Goal: Find specific page/section: Find specific page/section

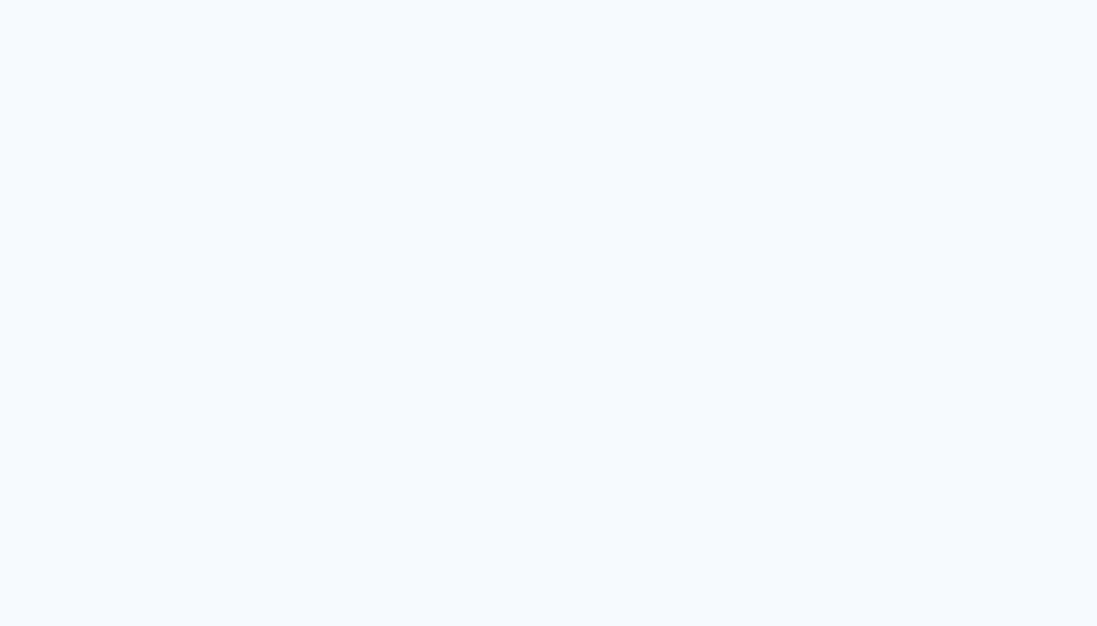
click at [13, 44] on quentale-app at bounding box center [548, 313] width 1097 height 626
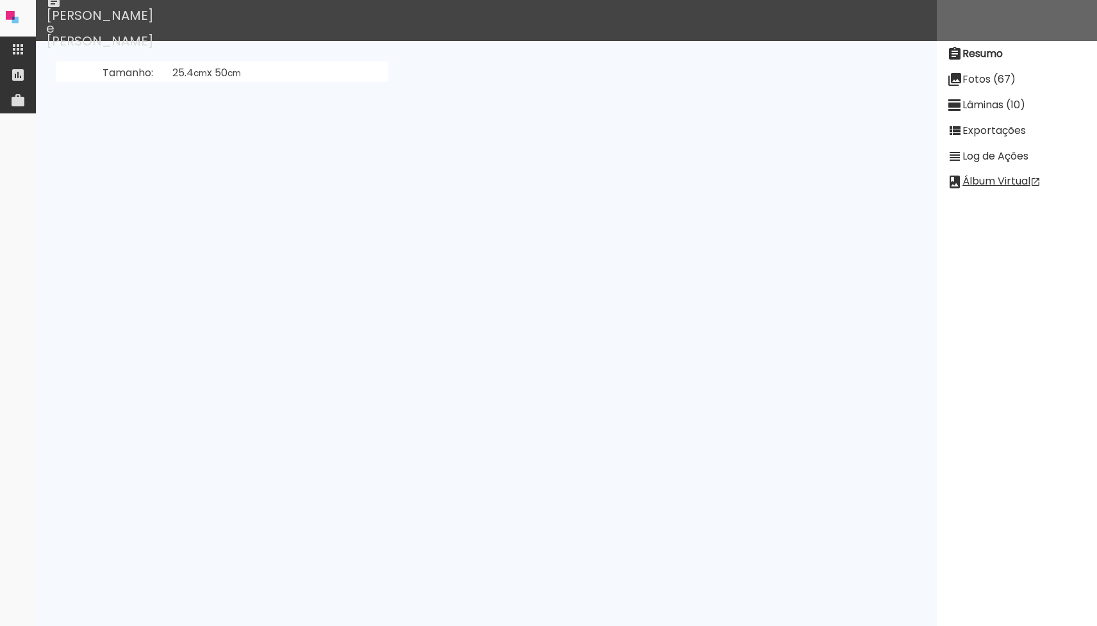
click at [33, 48] on paper-item at bounding box center [18, 50] width 36 height 26
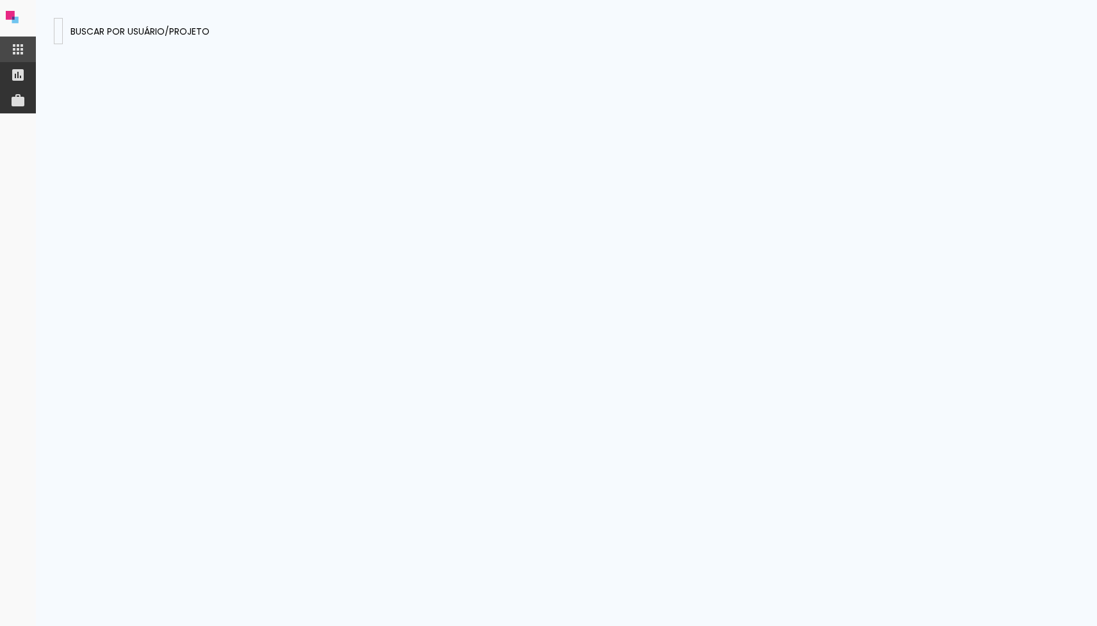
click at [58, 30] on input at bounding box center [58, 30] width 0 height 13
type input "[EMAIL_ADDRESS][DOMAIN_NAME]"
type paper-input "[EMAIL_ADDRESS][DOMAIN_NAME]"
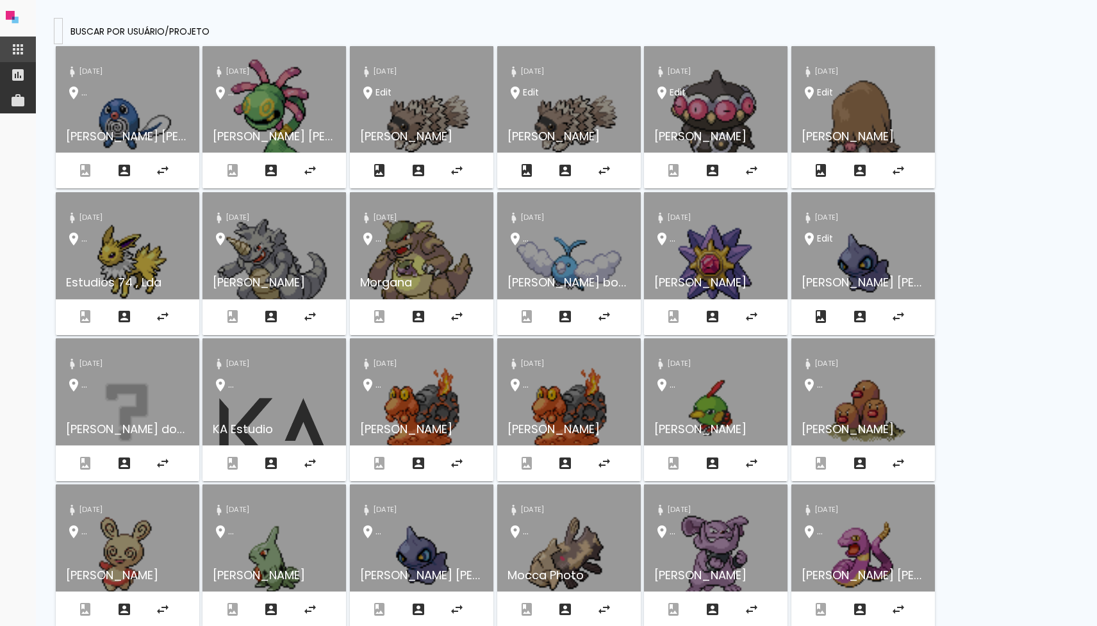
paste input "[EMAIL_ADDRESS][DOMAIN_NAME]"
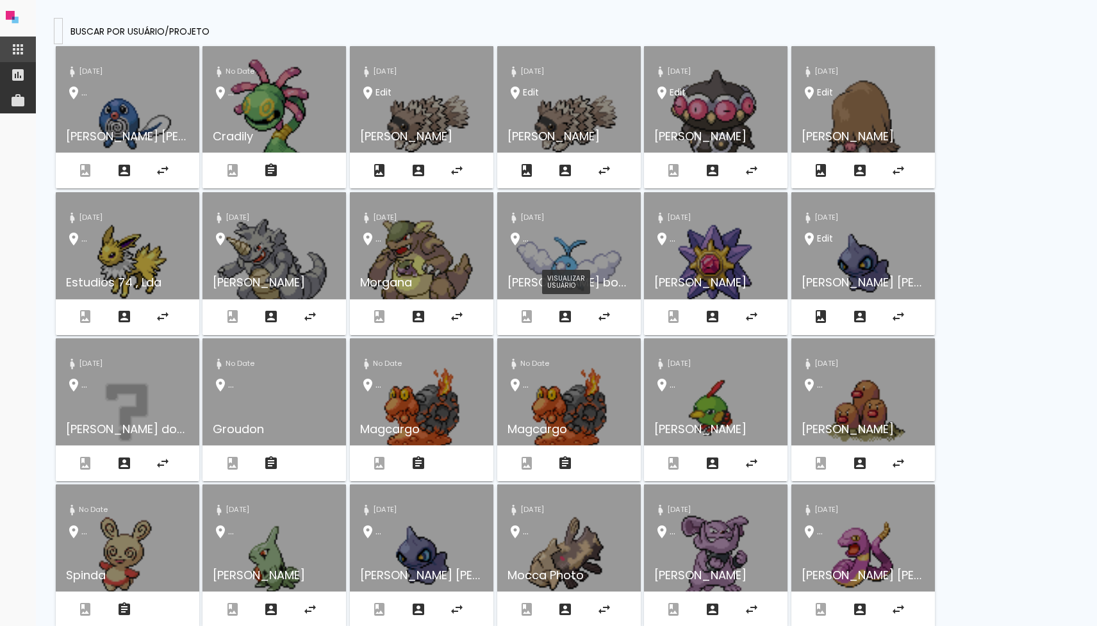
type input "[EMAIL_ADDRESS][DOMAIN_NAME]"
type paper-input "[EMAIL_ADDRESS][DOMAIN_NAME]"
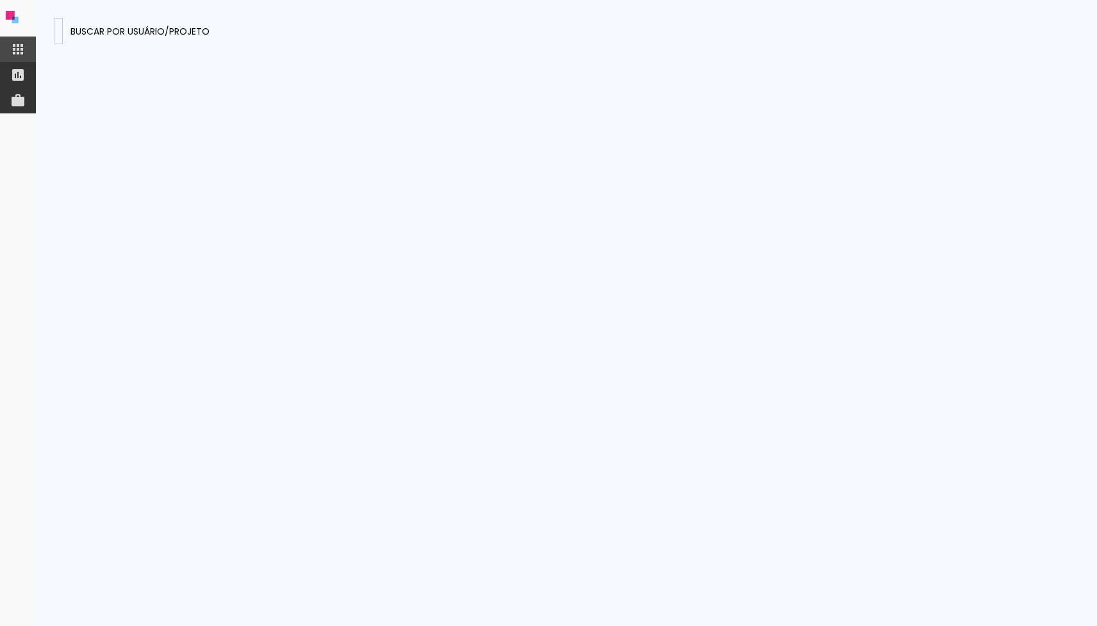
click at [497, 273] on presences-panel at bounding box center [566, 313] width 1061 height 626
click at [58, 33] on input "[EMAIL_ADDRESS][DOMAIN_NAME]" at bounding box center [58, 30] width 0 height 13
paste input "MBhC6Bcwg8N4ANKbd/edicao"
type input "MBhC6Bcwg8N4ANKbd"
type paper-input "MBhC6Bcwg8N4ANKbd"
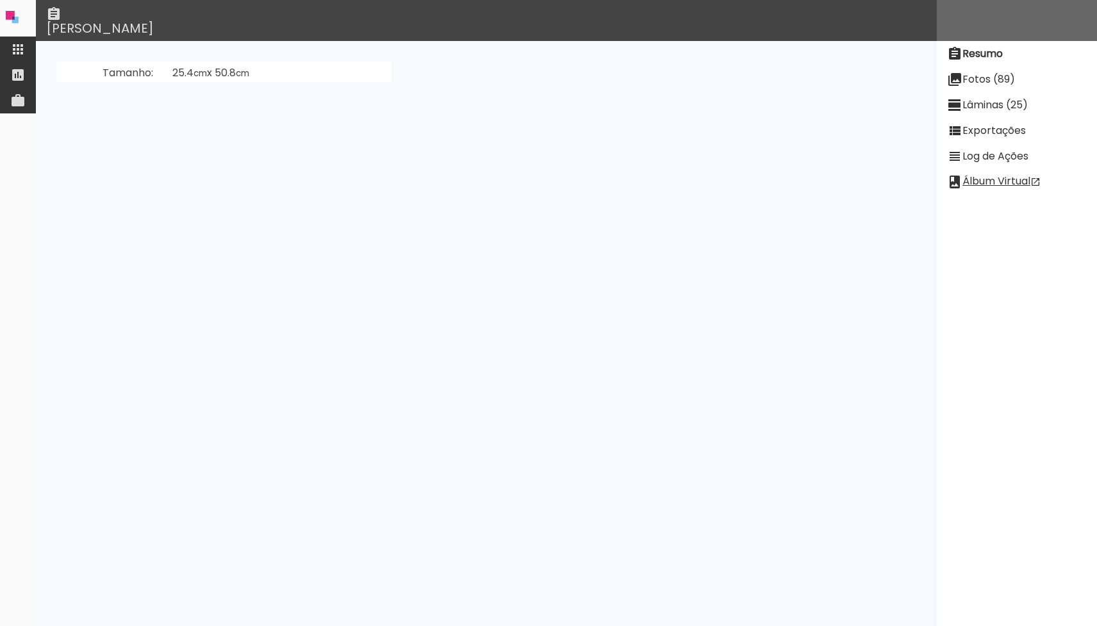
click at [0, 0] on slot "Exportações" at bounding box center [0, 0] width 0 height 0
click at [0, 0] on slot "Lâminas (25)" at bounding box center [0, 0] width 0 height 0
click at [109, 82] on neon-animatable "[PERSON_NAME]" at bounding box center [486, 61] width 901 height 41
click at [0, 0] on slot "[PERSON_NAME]" at bounding box center [0, 0] width 0 height 0
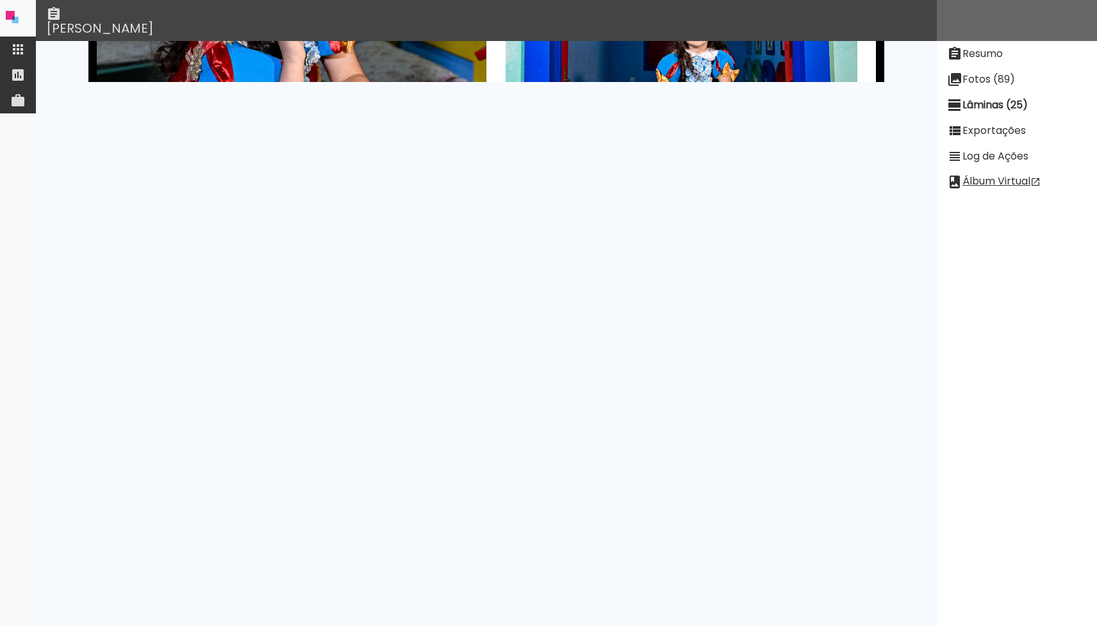
scroll to position [2452, 0]
click at [0, 0] on slot "Fotos (89)" at bounding box center [0, 0] width 0 height 0
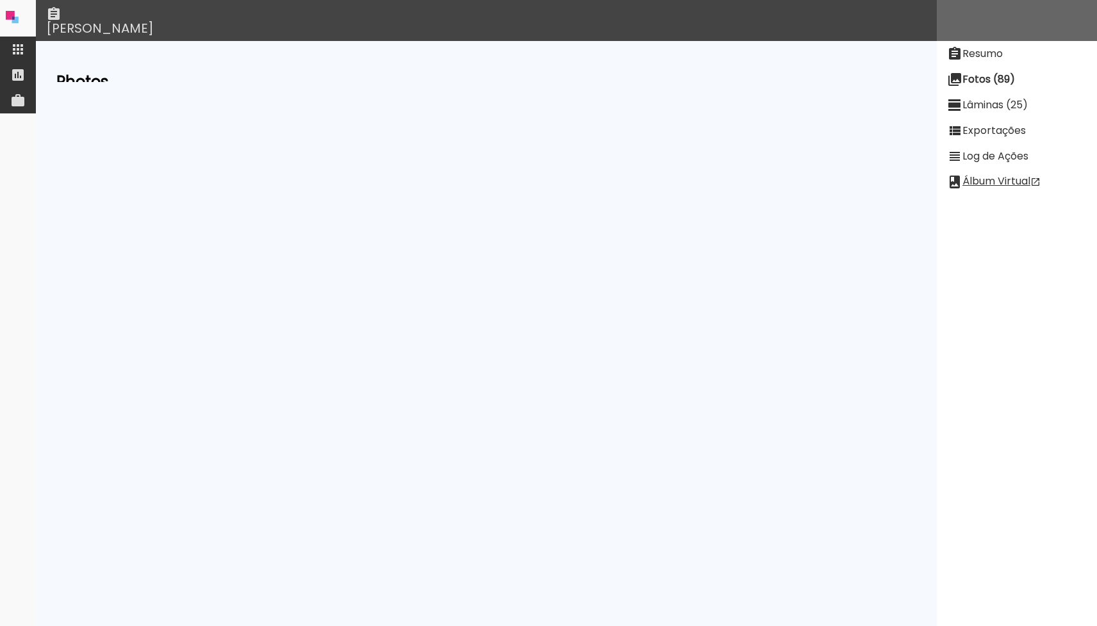
click at [0, 0] on slot "Exportações" at bounding box center [0, 0] width 0 height 0
click at [415, 82] on neon-animatable "Ultima exportação Qualidade high Estado ready Passo Progresso 100 URL [URL][DOM…" at bounding box center [486, 61] width 901 height 41
click at [431, 115] on td "high" at bounding box center [279, 115] width 305 height 24
click at [464, 289] on th "Qualidade" at bounding box center [429, 288] width 70 height 24
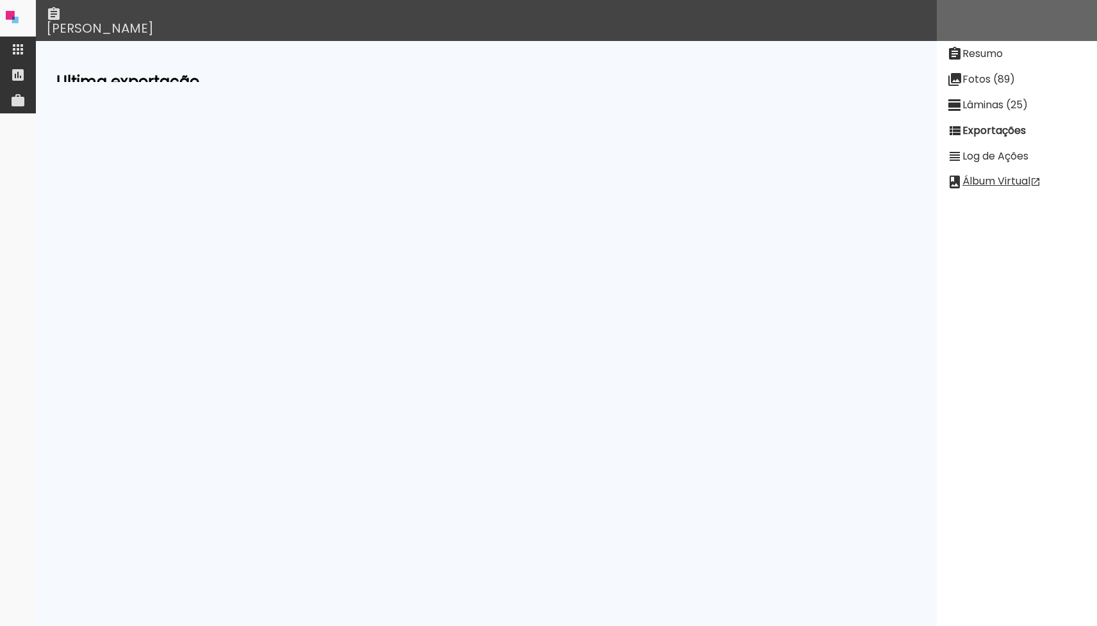
click at [21, 38] on paper-item at bounding box center [18, 50] width 36 height 26
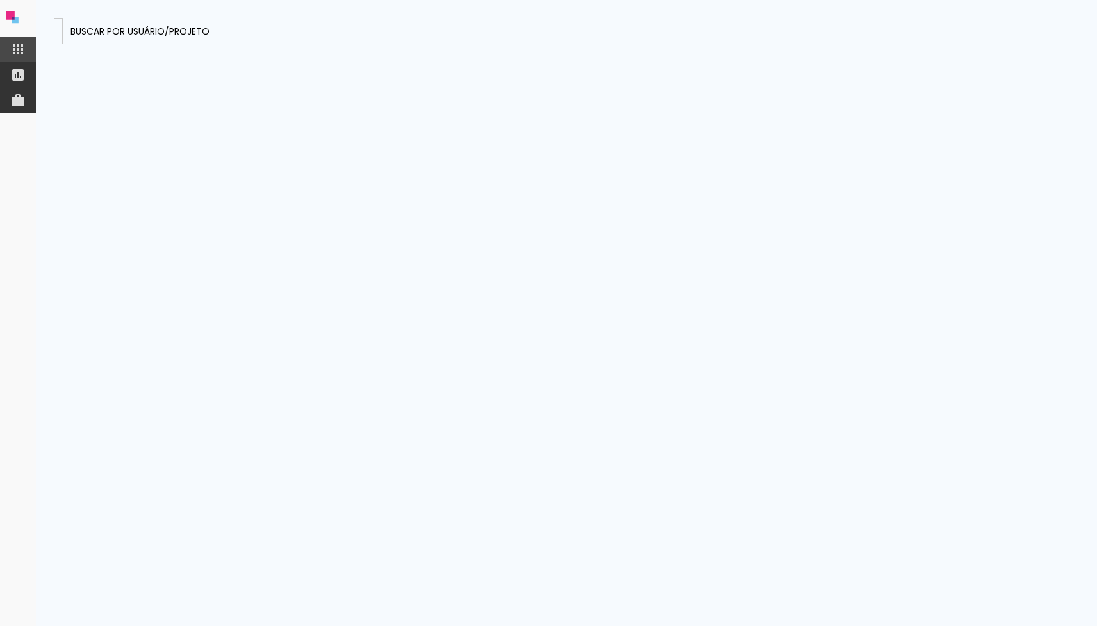
click at [58, 34] on input "MBhC6Bcwg8N4ANKbd" at bounding box center [58, 30] width 0 height 13
type input "Q52RcBCTkzMFTuP5K"
type paper-input "Q52RcBCTkzMFTuP5K"
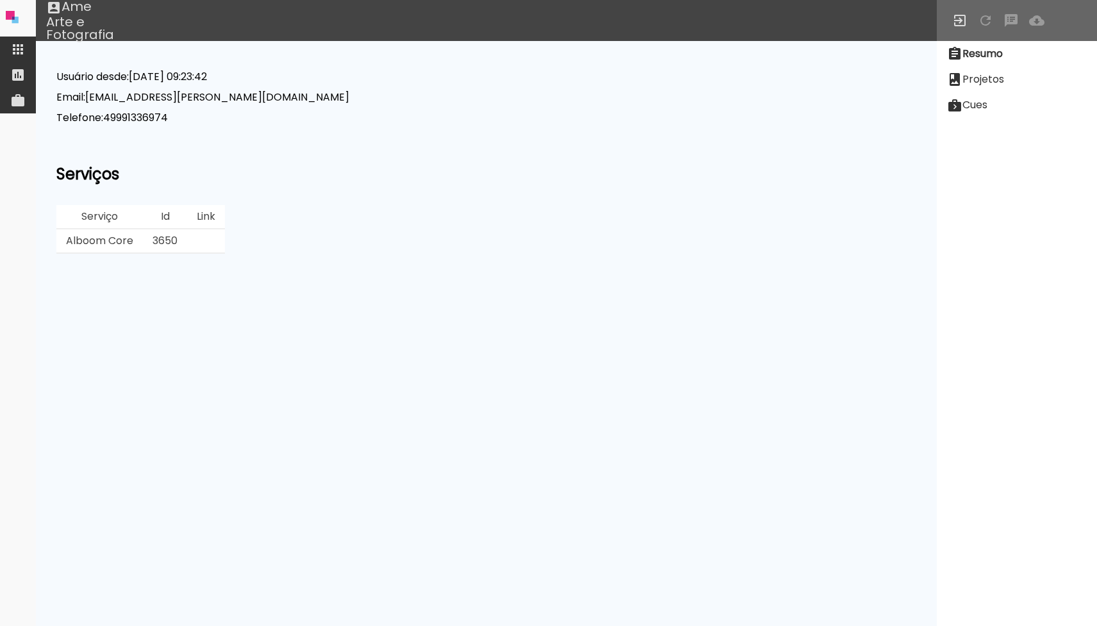
click at [0, 0] on slot "Projetos" at bounding box center [0, 0] width 0 height 0
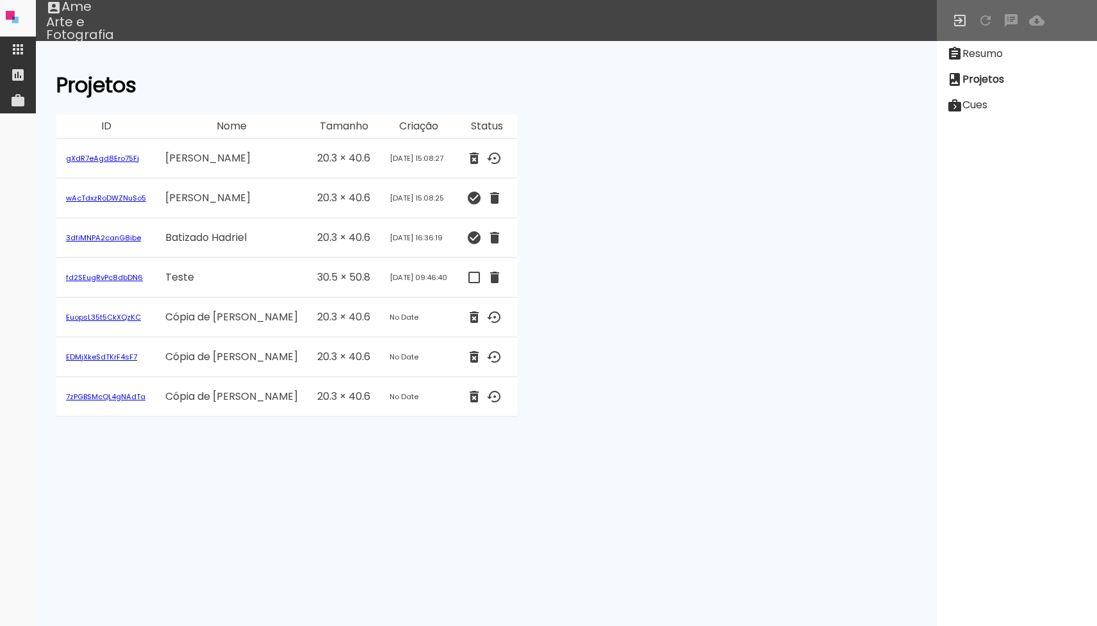
click at [135, 197] on link "wAcTdxzRoDWZNuSo5" at bounding box center [106, 198] width 80 height 10
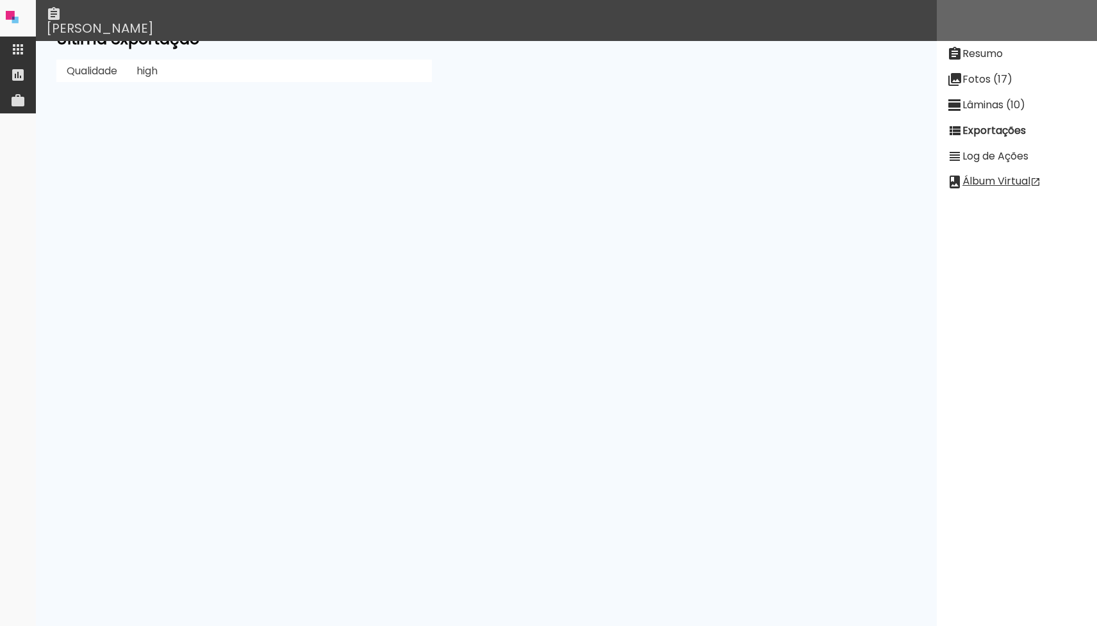
scroll to position [15, 0]
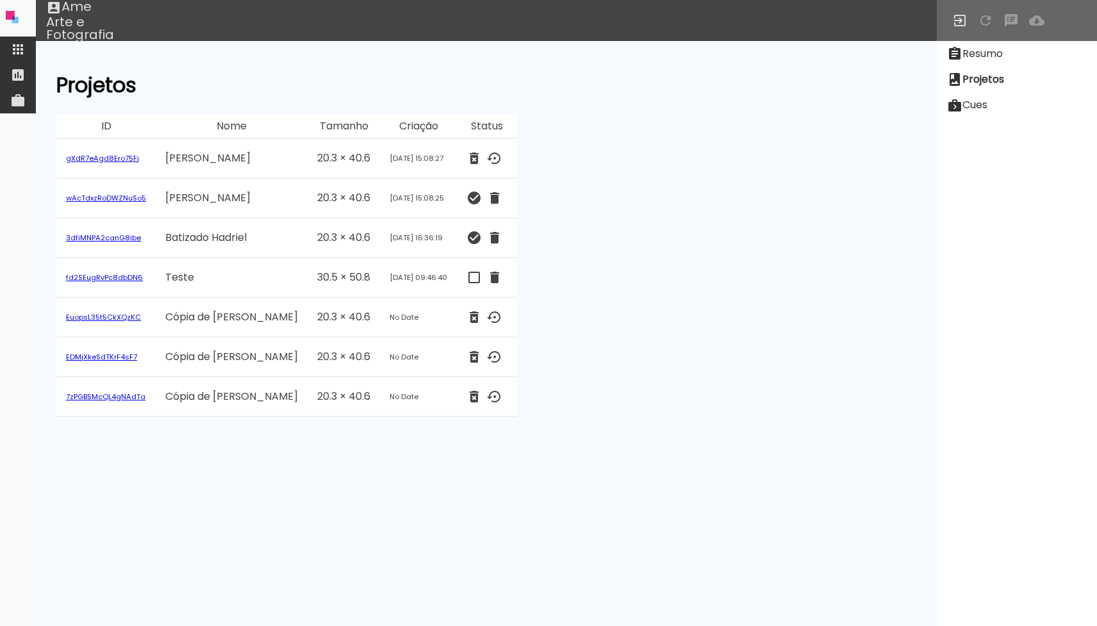
click at [11, 44] on iron-icon at bounding box center [17, 49] width 15 height 15
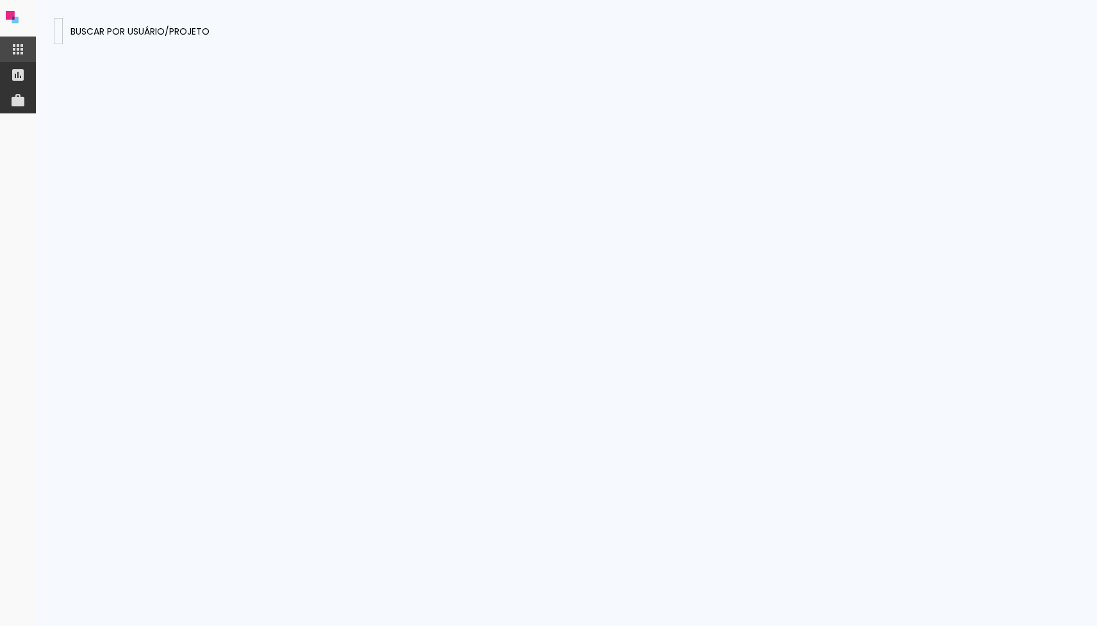
click at [58, 35] on input "Q52RcBCTkzMFTuP5K" at bounding box center [58, 30] width 0 height 13
click at [177, 62] on presences-panel at bounding box center [566, 313] width 1061 height 626
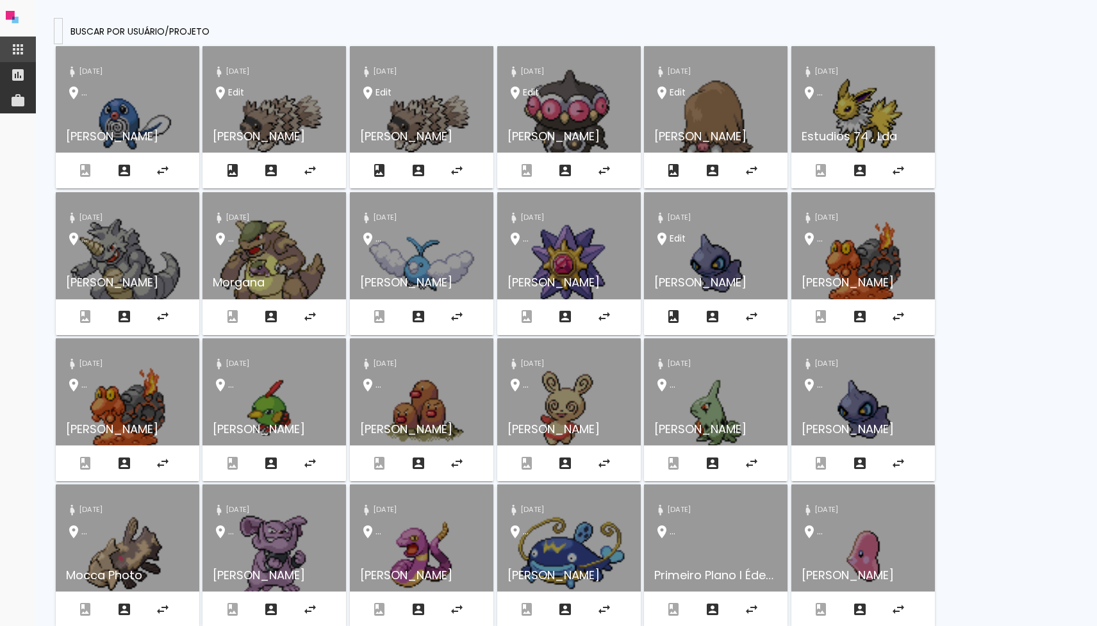
click at [58, 25] on input at bounding box center [58, 30] width 0 height 13
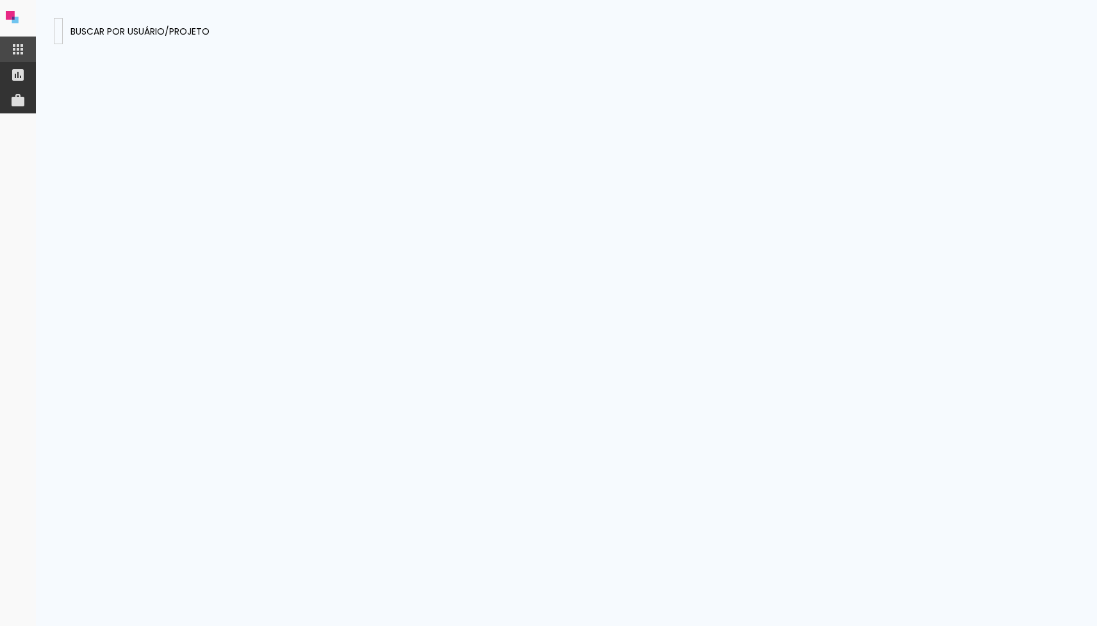
type input "G"
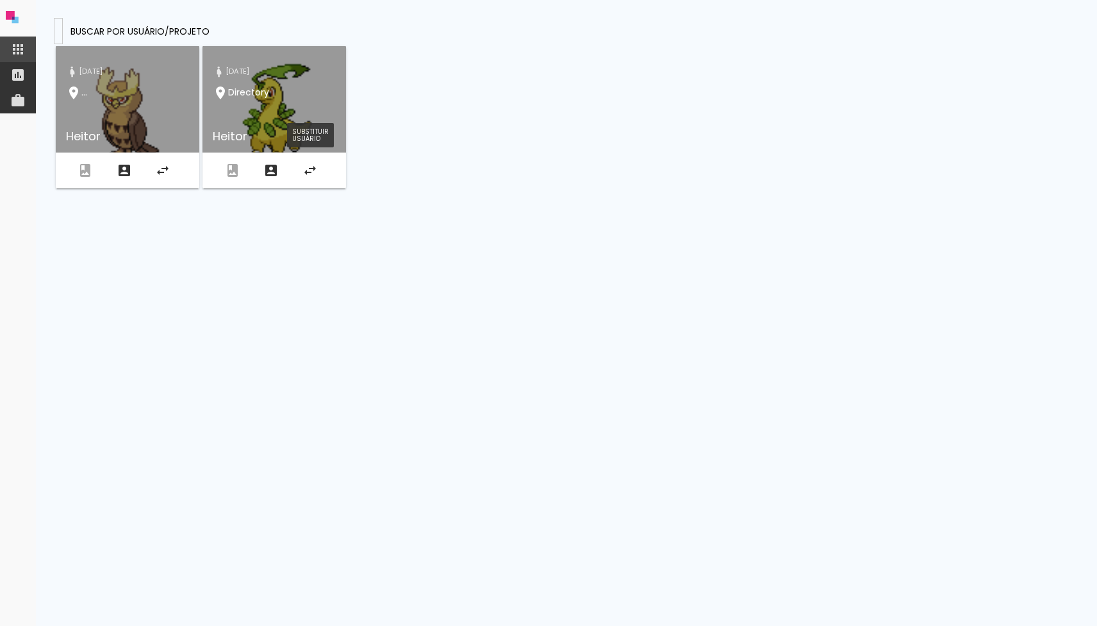
type input "Heitor"
type paper-input "Heitor"
click at [304, 172] on iron-icon "JULIANA CRISTIELIN RODRIGUES" at bounding box center [309, 170] width 15 height 15
click at [499, 130] on div "Sep 21 2018 ... Abrir projeto undefined Visualizar usuário Substituir usuário S…" at bounding box center [566, 117] width 1025 height 146
